Goal: Check status

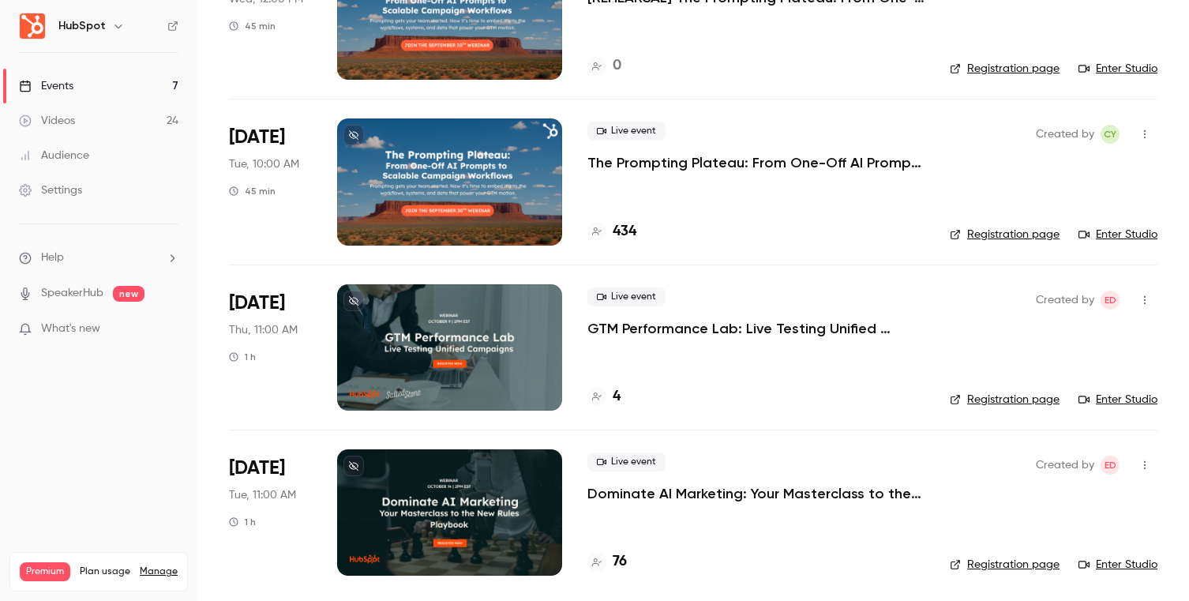
scroll to position [682, 0]
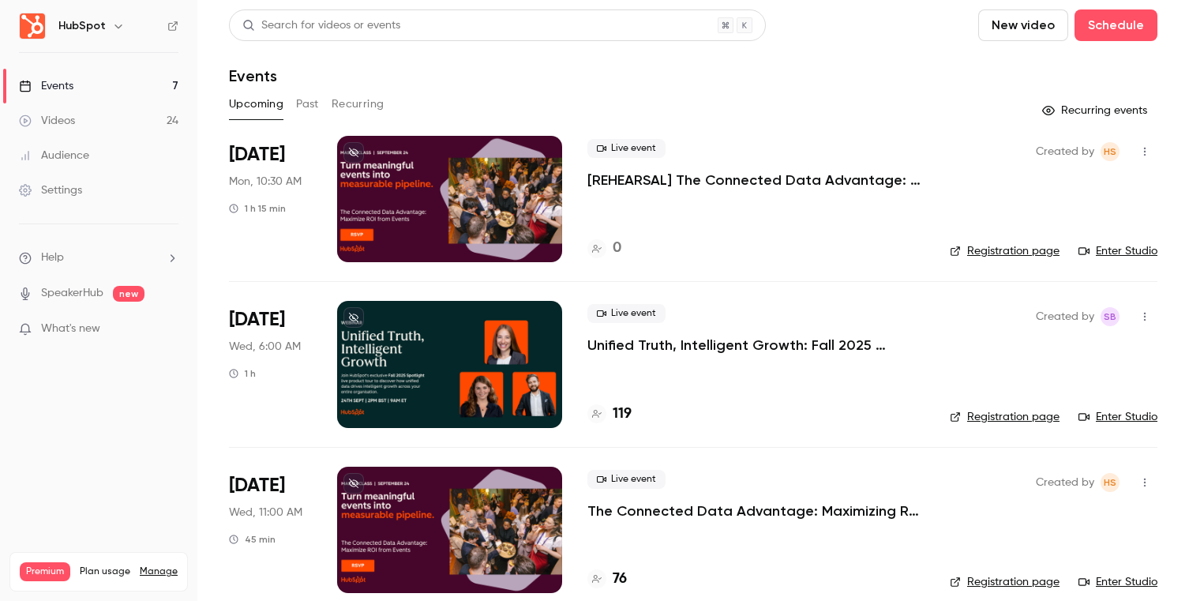
scroll to position [682, 0]
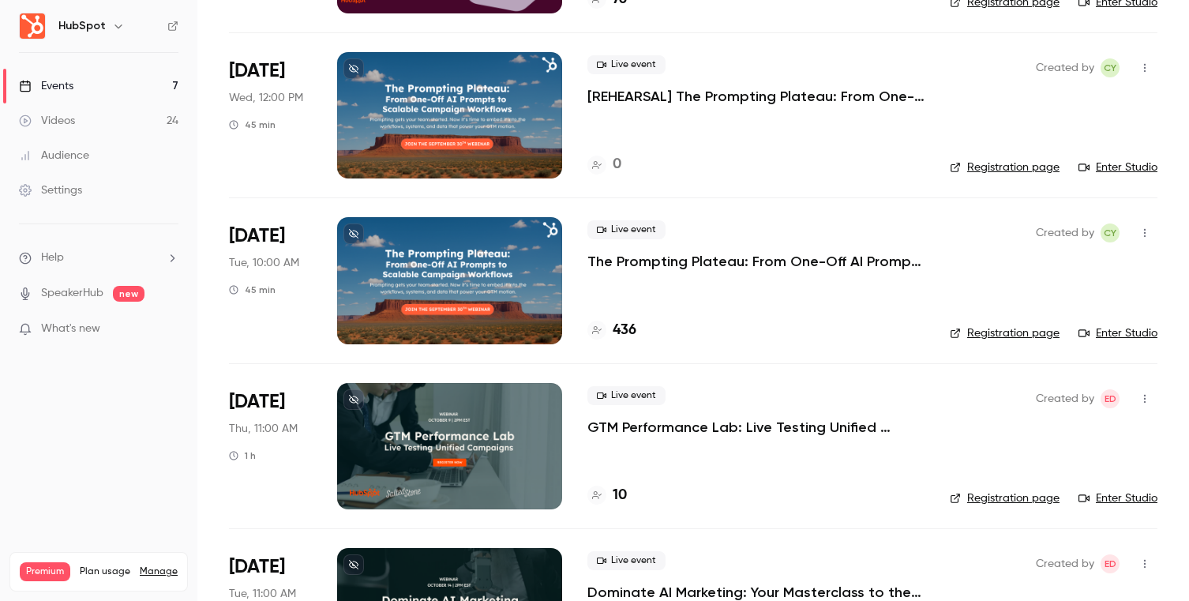
scroll to position [682, 0]
